Goal: Information Seeking & Learning: Check status

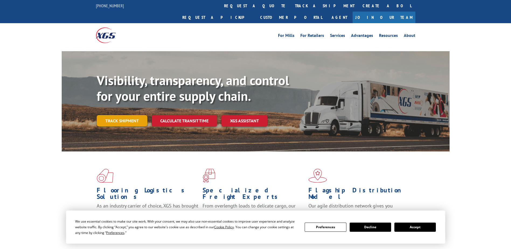
click at [113, 115] on link "Track shipment" at bounding box center [122, 120] width 51 height 11
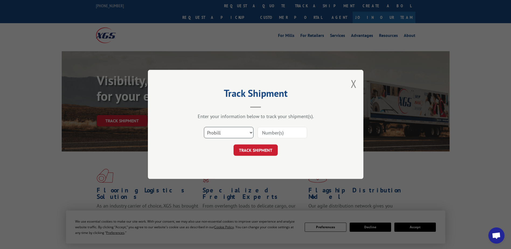
scroll to position [1522, 0]
click at [208, 132] on select "Select category... Probill BOL PO" at bounding box center [229, 132] width 50 height 11
select select "po"
click at [204, 127] on select "Select category... Probill BOL PO" at bounding box center [229, 132] width 50 height 11
paste input "40536512"
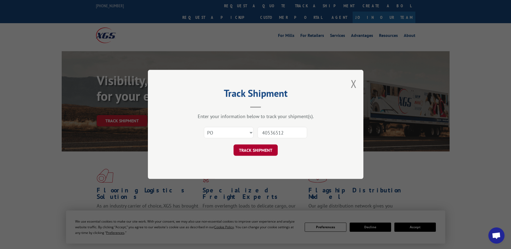
type input "40536512"
click at [261, 151] on button "TRACK SHIPMENT" at bounding box center [256, 150] width 44 height 11
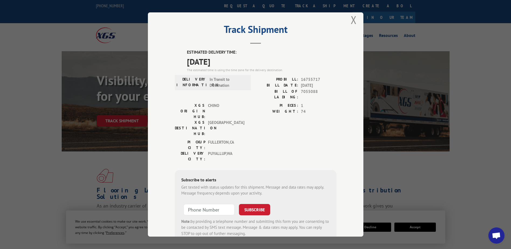
scroll to position [0, 0]
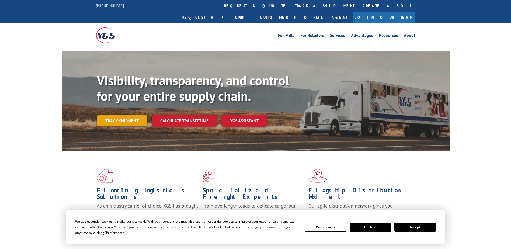
click at [119, 115] on link "Track shipment" at bounding box center [122, 120] width 51 height 11
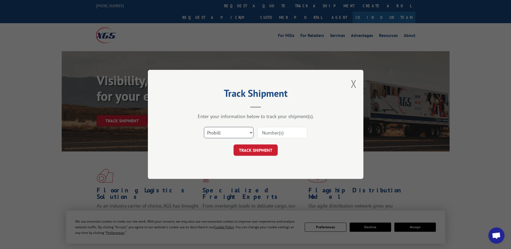
scroll to position [1522, 0]
click at [228, 135] on select "Select category... Probill BOL PO" at bounding box center [229, 132] width 50 height 11
select select "po"
click at [204, 127] on select "Select category... Probill BOL PO" at bounding box center [229, 132] width 50 height 11
paste input "42523702"
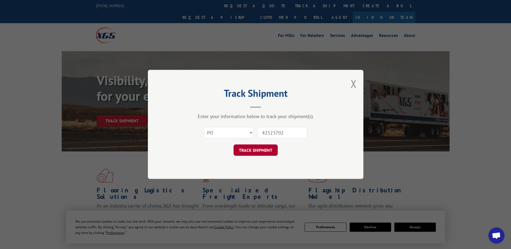
type input "42523702"
click at [265, 154] on button "TRACK SHIPMENT" at bounding box center [256, 150] width 44 height 11
